Goal: Communication & Community: Ask a question

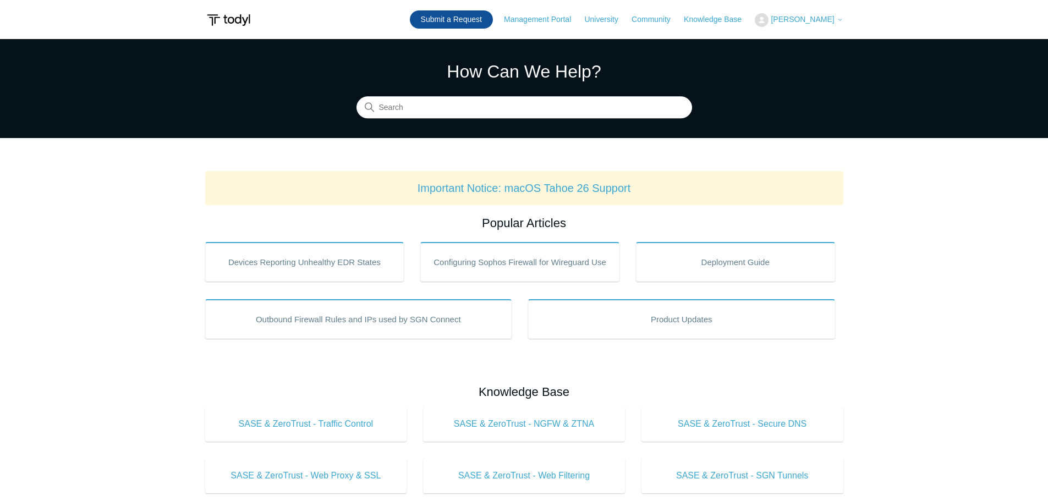
click at [493, 17] on link "Submit a Request" at bounding box center [451, 19] width 83 height 18
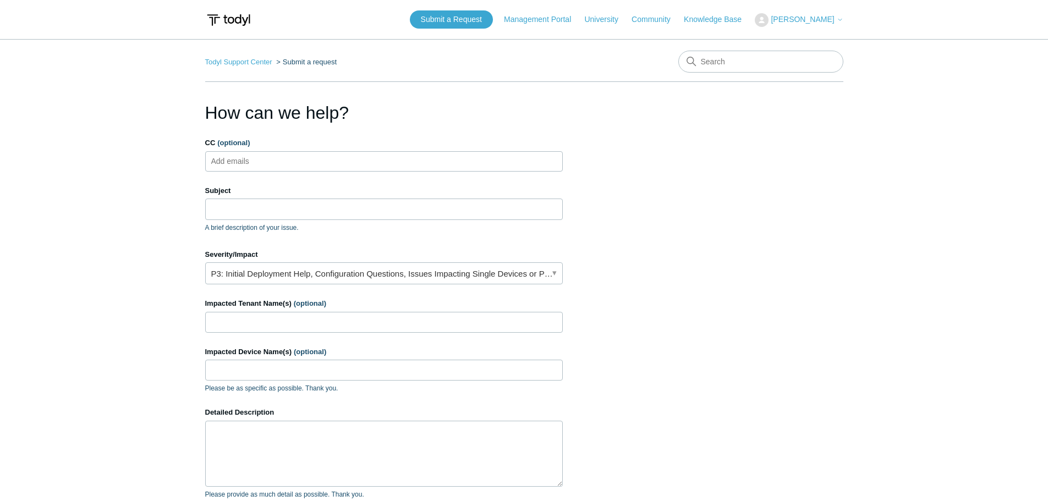
click at [370, 156] on ul "Add emails" at bounding box center [384, 161] width 358 height 20
type input "[EMAIL_ADDRESS][DOMAIN_NAME]"
click at [275, 211] on input "Subject" at bounding box center [384, 209] width 358 height 21
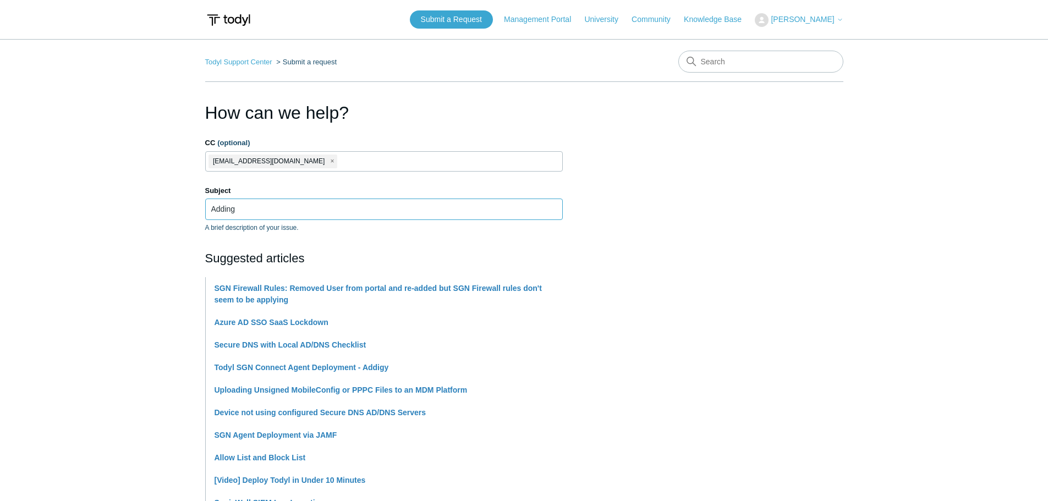
click at [275, 211] on input "Adding" at bounding box center [384, 209] width 358 height 21
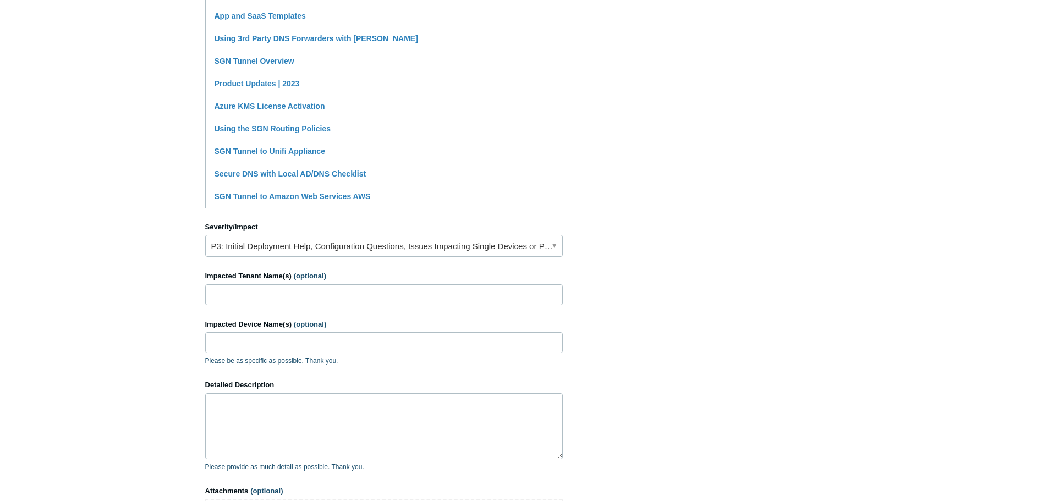
scroll to position [330, 0]
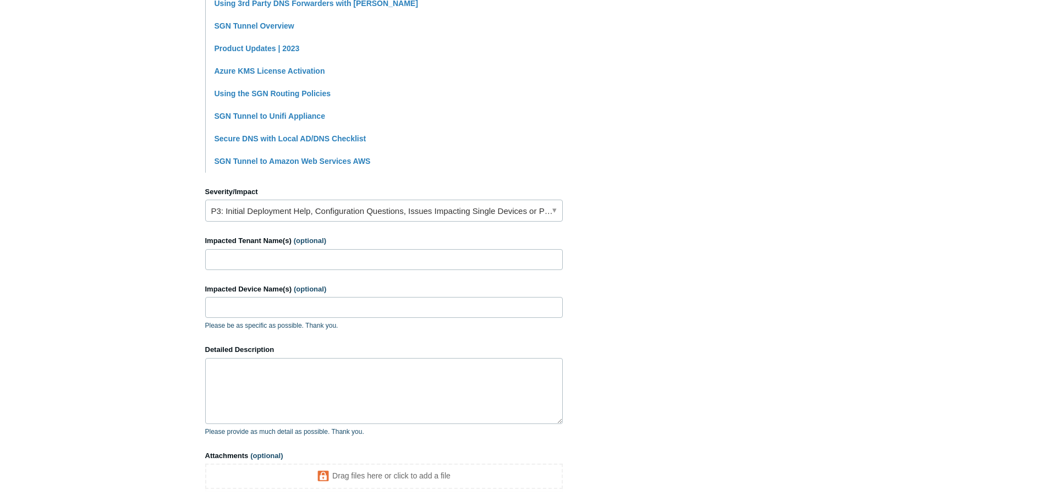
type input "Adding routs for new phone system"
click at [358, 219] on link "P3: Initial Deployment Help, Configuration Questions, Issues Impacting Single D…" at bounding box center [384, 211] width 358 height 22
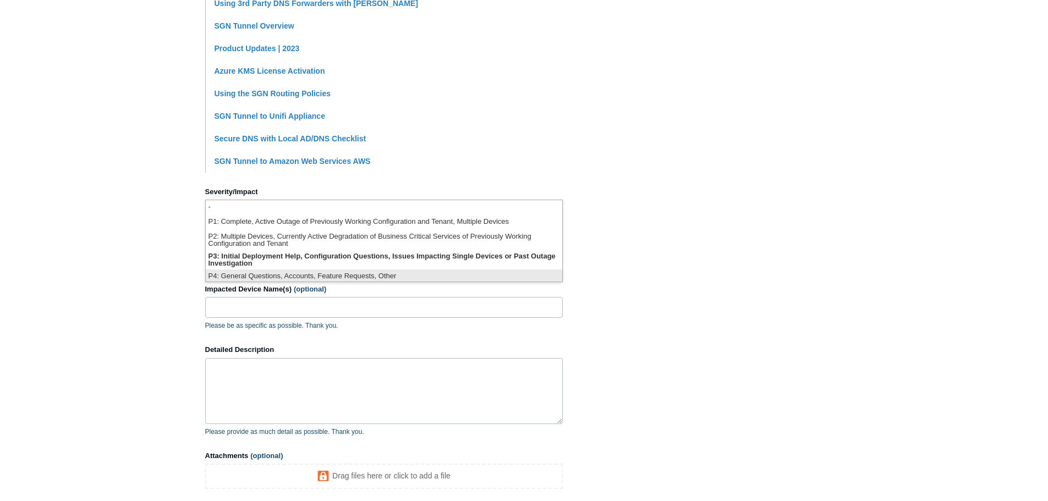
scroll to position [3, 0]
click at [322, 276] on li "P4: General Questions, Accounts, Feature Requests, Other" at bounding box center [384, 274] width 357 height 15
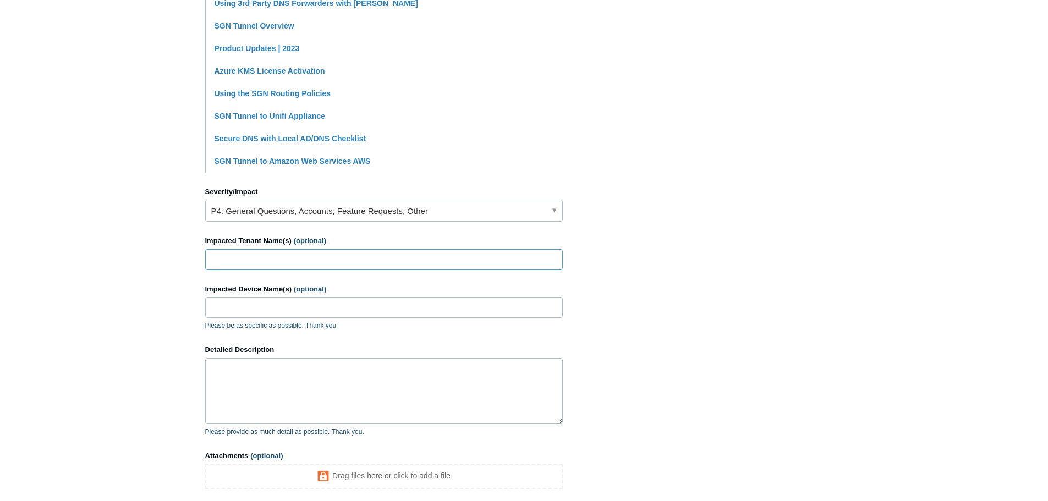
click at [319, 264] on input "Impacted Tenant Name(s) (optional)" at bounding box center [384, 259] width 358 height 21
type input "none right now"
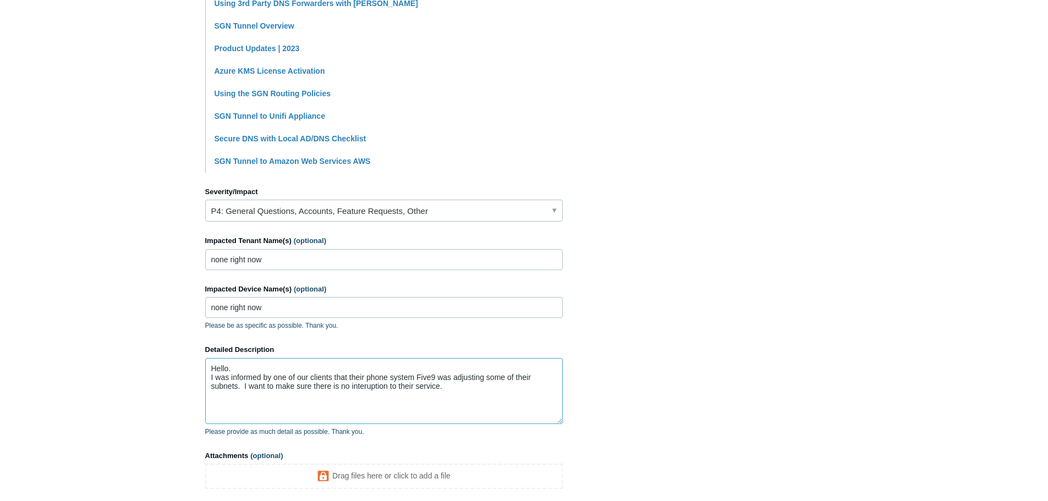
click at [372, 389] on textarea "Hello. I was informed by one of our clients that their phone system Five9 was a…" at bounding box center [384, 391] width 358 height 66
click at [462, 388] on textarea "Hello. I was informed by one of our clients that their phone system Five9 was a…" at bounding box center [384, 391] width 358 height 66
paste textarea "Two Required Changes: The subnet [TECHNICAL_ID] must be routed to the Internet …"
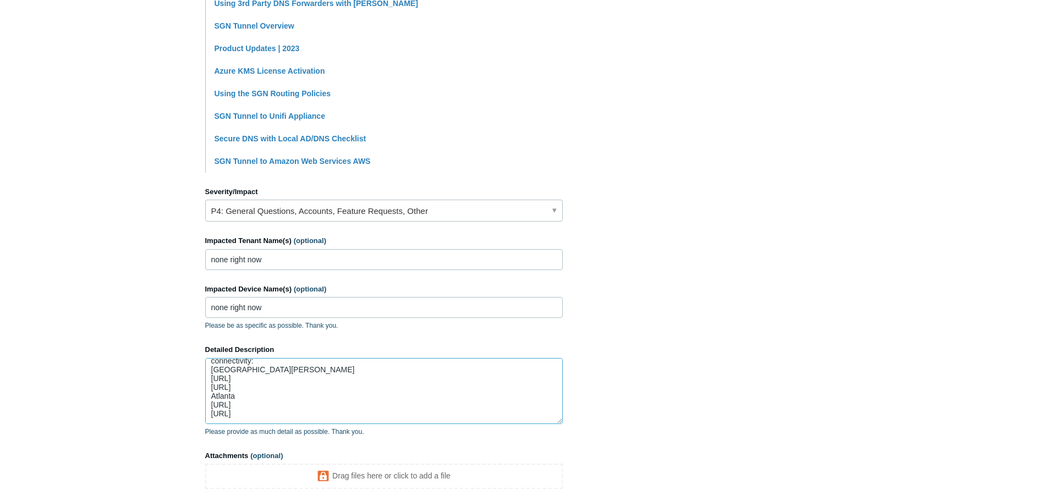
scroll to position [0, 0]
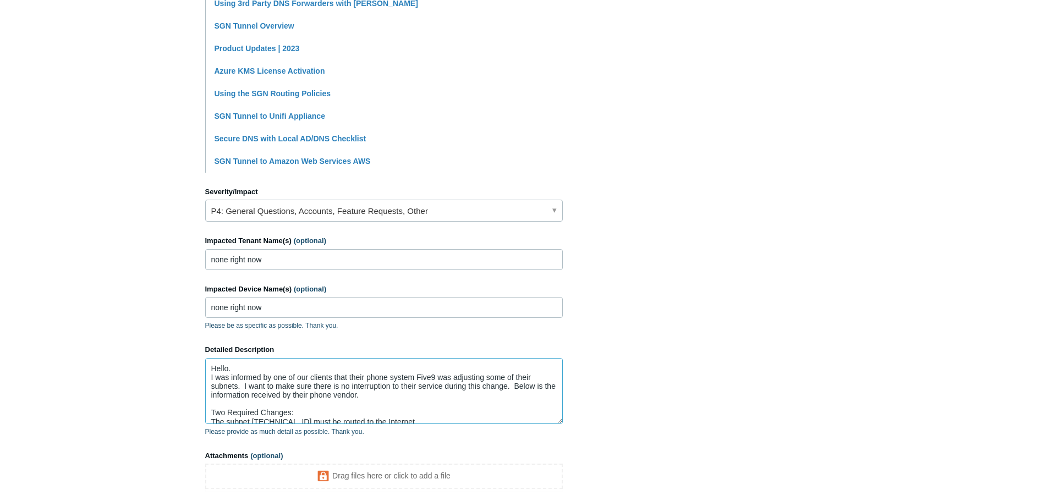
click at [418, 395] on textarea "Hello. I was informed by one of our clients that their phone system Five9 was a…" at bounding box center [384, 391] width 358 height 66
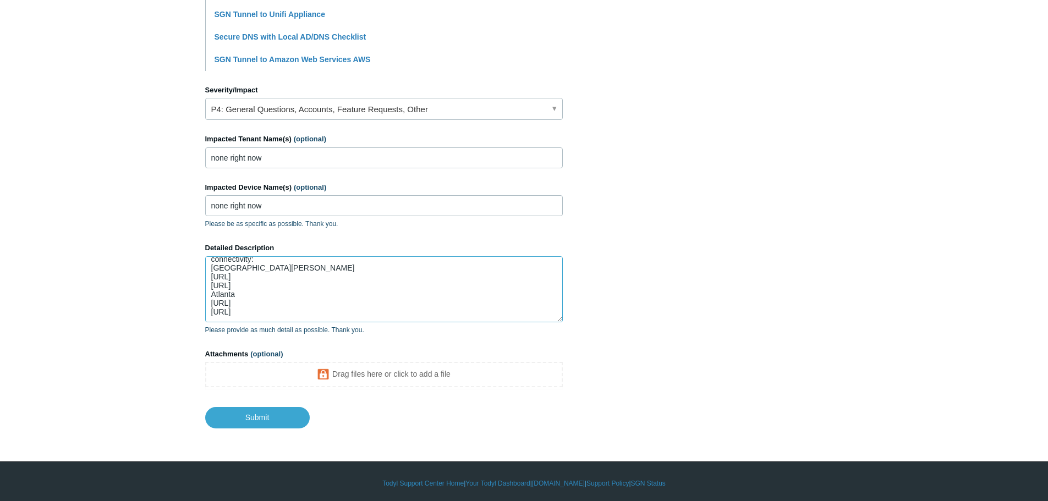
scroll to position [436, 0]
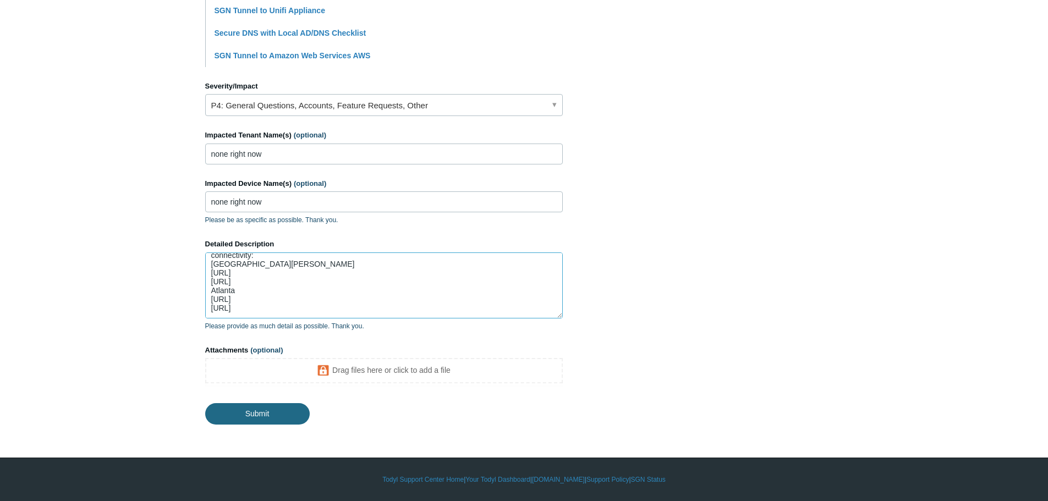
type textarea "Hello. I was informed by one of our clients that their phone system Five9 was a…"
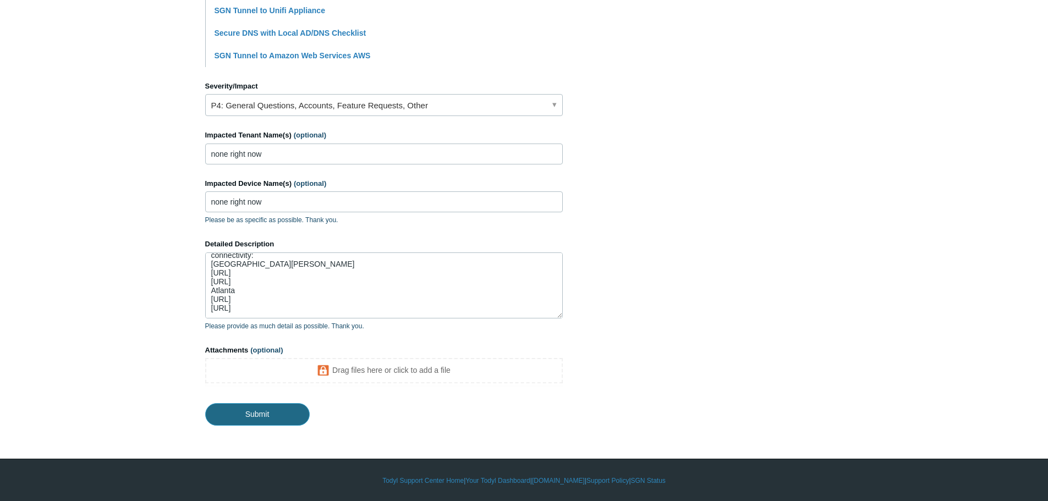
click at [302, 411] on input "Submit" at bounding box center [257, 414] width 105 height 22
